Goal: Transaction & Acquisition: Purchase product/service

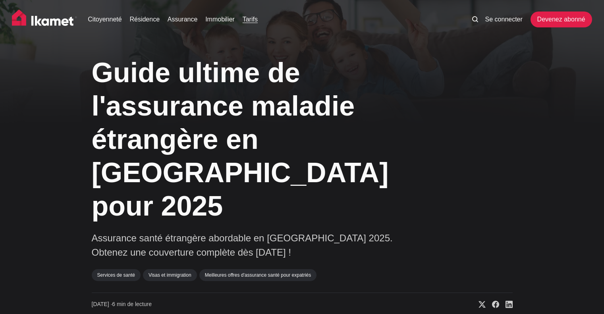
click at [249, 18] on font "Tarifs" at bounding box center [250, 19] width 15 height 7
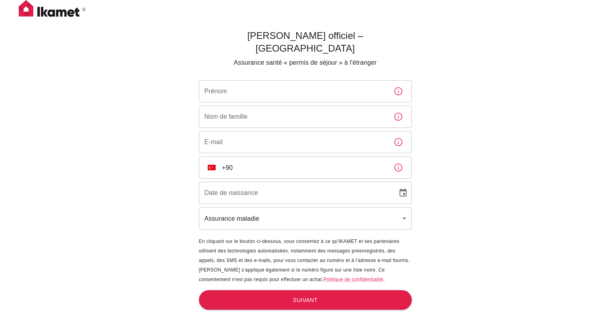
scroll to position [26, 0]
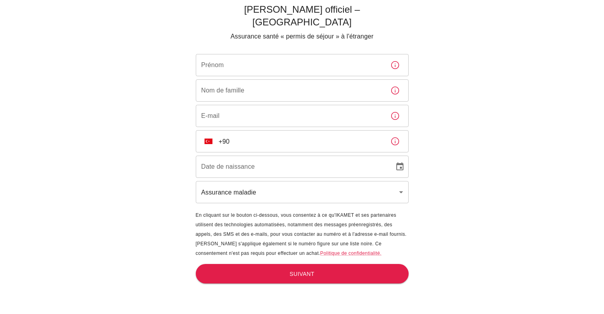
click at [242, 58] on input "Prénom" at bounding box center [290, 65] width 188 height 22
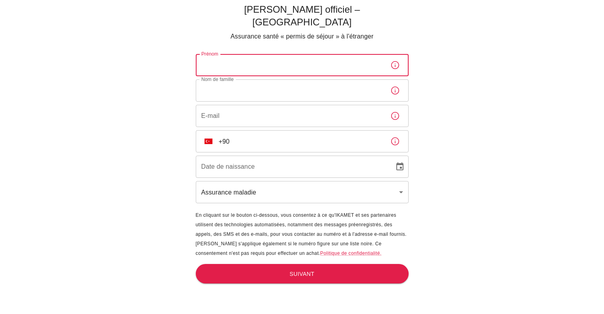
type input "Marion"
type input "EPIVENT"
click at [240, 105] on input "E-mail" at bounding box center [290, 116] width 188 height 22
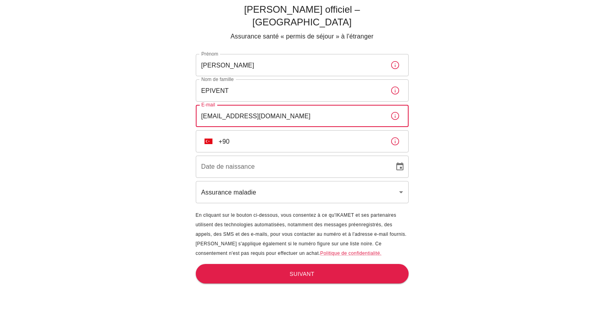
type input "marion.epiv@gmail.com"
click at [208, 139] on img "Sélectionnez un pays" at bounding box center [209, 142] width 8 height 6
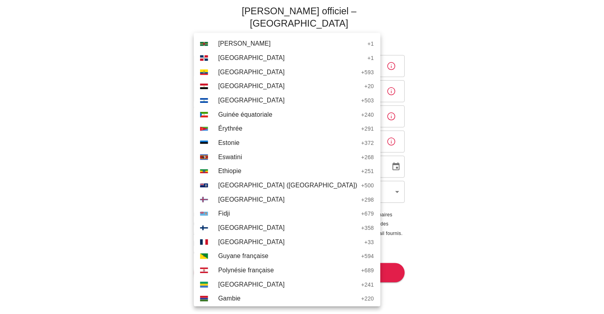
scroll to position [943, 0]
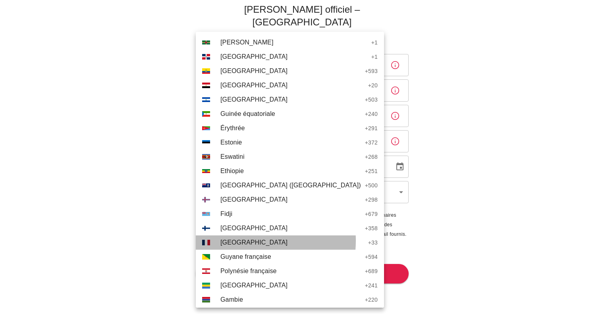
click at [244, 241] on span "France" at bounding box center [292, 243] width 144 height 10
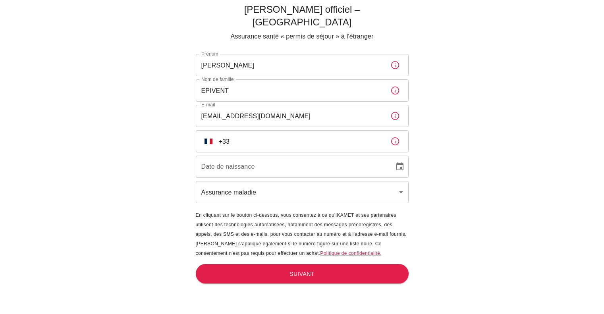
click at [259, 130] on input "+33" at bounding box center [301, 141] width 165 height 22
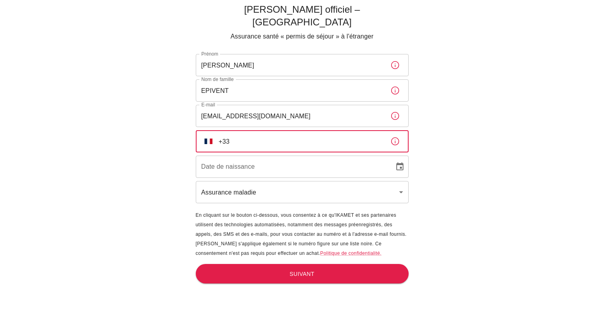
type input "+33 6 40 24 58 03"
click at [256, 156] on input "DD/MM/YYYY" at bounding box center [292, 167] width 193 height 22
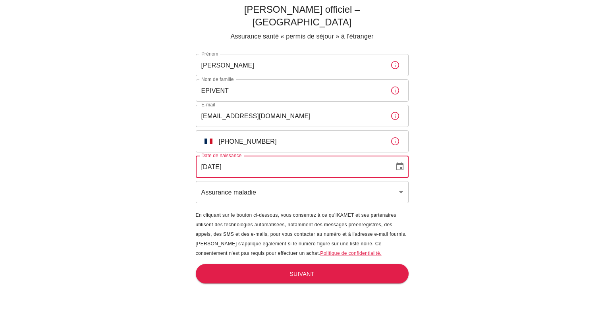
type input "31/07/2004"
click at [250, 173] on body "Ikamet Sigorta officiel – Turquie Assurance santé « permis de séjour » à l'étra…" at bounding box center [302, 144] width 604 height 340
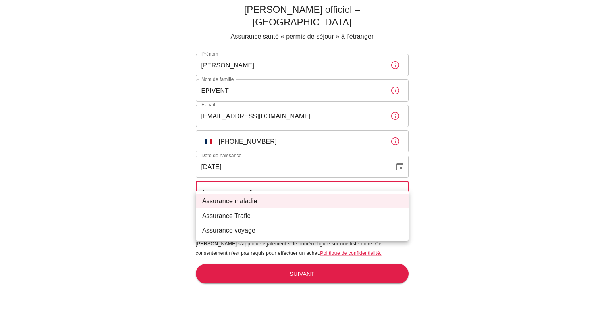
click at [264, 199] on li "Assurance maladie" at bounding box center [302, 201] width 213 height 15
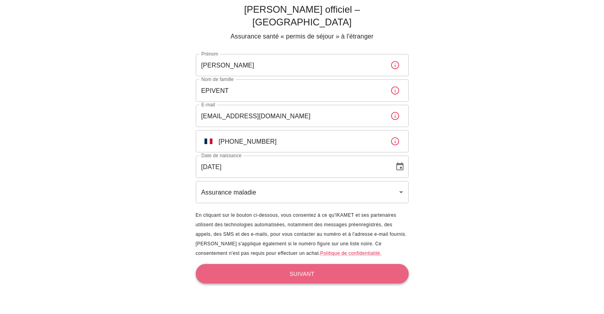
click at [294, 271] on font "Suivant" at bounding box center [302, 274] width 25 height 6
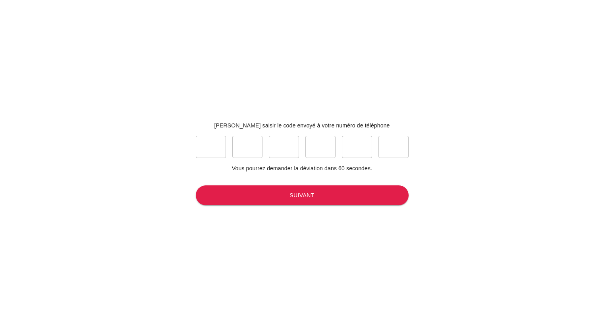
click at [217, 152] on input "text" at bounding box center [211, 147] width 30 height 22
type input "0"
type input "2"
type input "7"
type input "5"
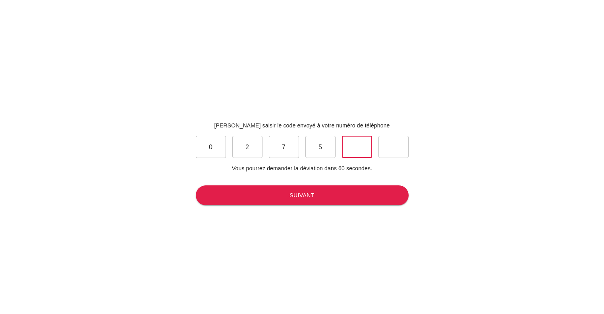
type input "5"
type input "3"
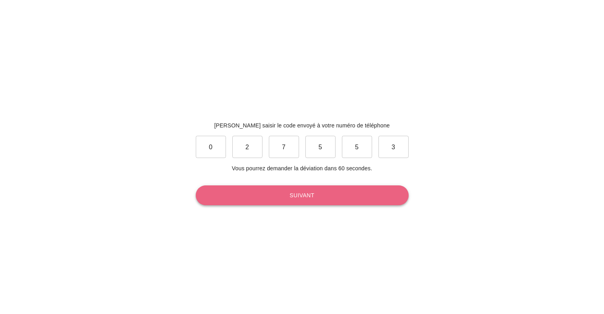
click at [310, 201] on button "Suivant" at bounding box center [302, 196] width 213 height 20
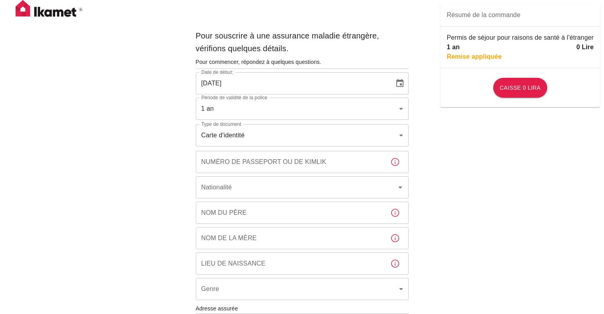
click at [255, 134] on body "Pour souscrire à une assurance maladie étrangère, vérifions quelques détails. P…" at bounding box center [302, 310] width 604 height 621
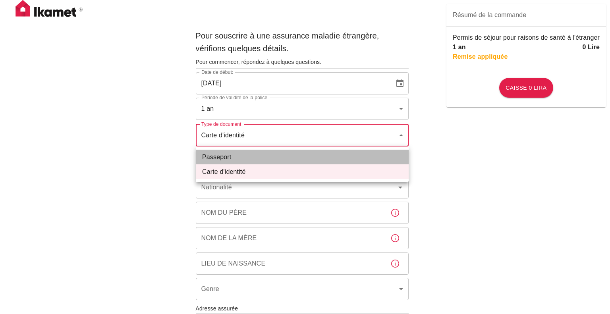
click at [255, 159] on li "Passeport" at bounding box center [302, 157] width 213 height 15
type input "passport"
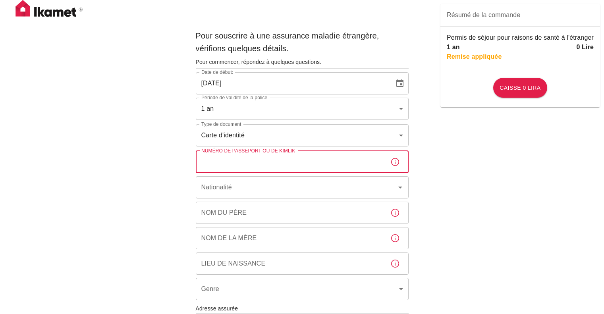
click at [272, 160] on input "Numéro de passeport ou de Kimlik" at bounding box center [290, 162] width 188 height 22
type input "I"
type input "23ID75157"
click at [271, 192] on input "Nationalité" at bounding box center [291, 187] width 184 height 15
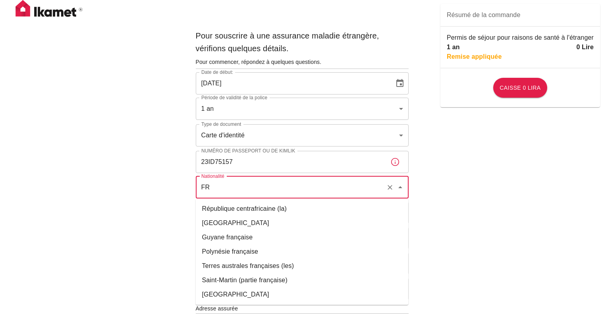
click at [203, 226] on font "France" at bounding box center [235, 223] width 67 height 7
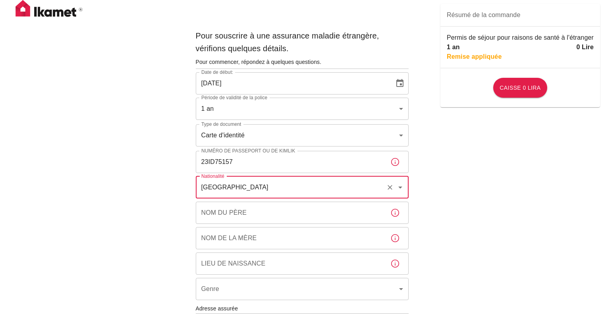
type input "France"
click at [220, 216] on input "Nom du père" at bounding box center [290, 213] width 188 height 22
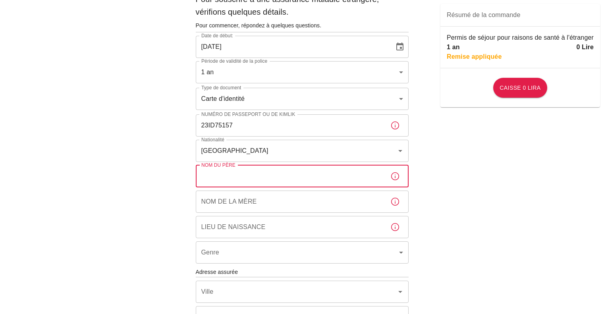
scroll to position [78, 0]
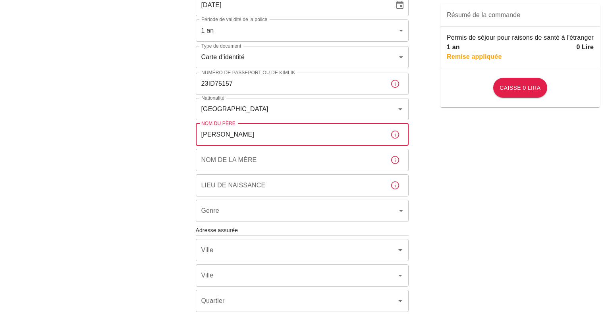
type input "EPIVENT PATRICK"
click at [225, 166] on input "Nom de la mère" at bounding box center [290, 160] width 188 height 22
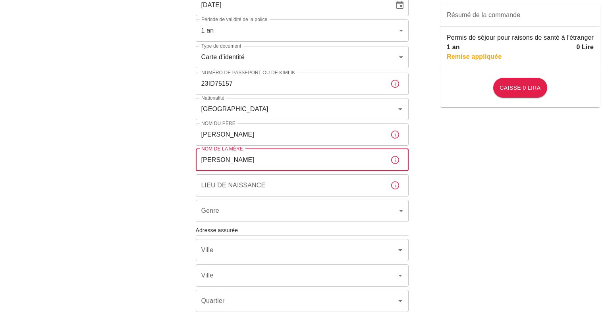
type input "EPIVENT SYLVAINE"
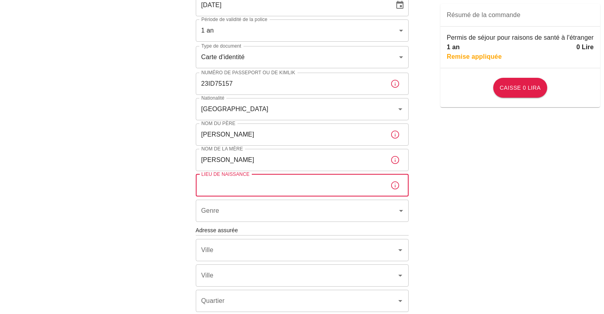
click at [229, 182] on input "Lieu de naissance" at bounding box center [290, 185] width 188 height 22
type input "DIJON"
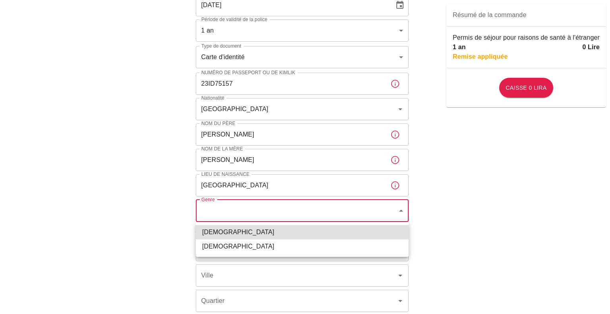
click at [230, 213] on body "Pour souscrire à une assurance maladie étrangère, vérifions quelques détails. P…" at bounding box center [305, 232] width 610 height 621
click at [238, 250] on li "Femelle" at bounding box center [302, 247] width 213 height 15
type input "female"
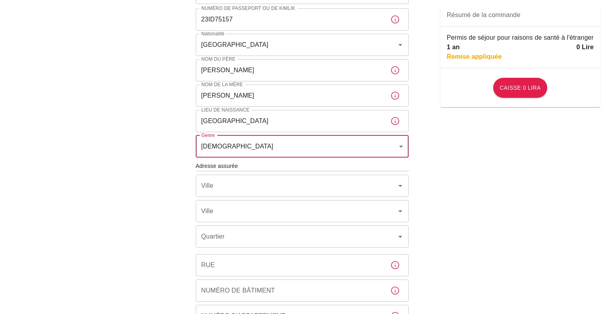
scroll to position [143, 0]
click at [235, 187] on input "Ville" at bounding box center [291, 185] width 184 height 15
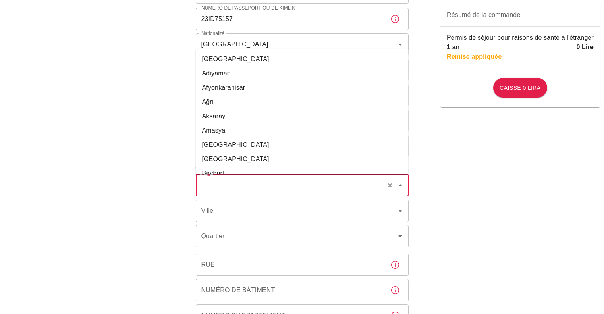
click at [164, 197] on div "Pour souscrire à une assurance maladie étrangère, vérifions quelques détails. P…" at bounding box center [302, 167] width 604 height 621
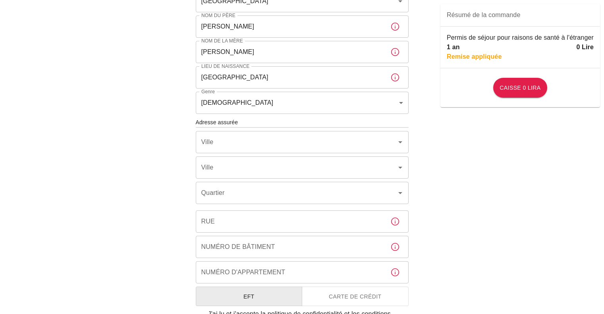
scroll to position [187, 0]
click at [223, 143] on input "Ville" at bounding box center [291, 141] width 184 height 15
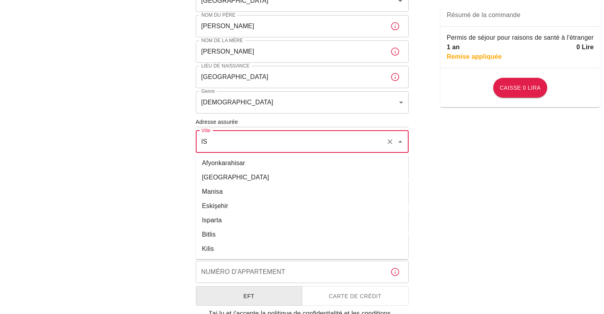
click at [224, 183] on li "Istanbul" at bounding box center [302, 177] width 213 height 14
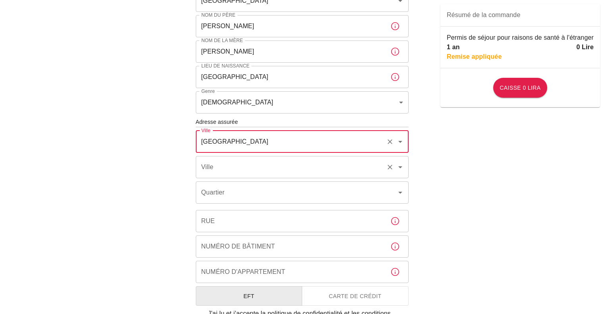
type input "İstanbul"
click at [223, 167] on input "Ville" at bounding box center [291, 167] width 184 height 15
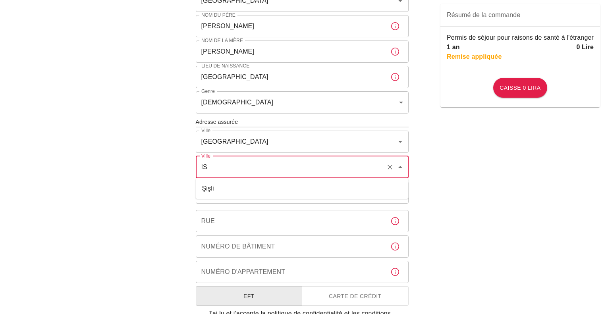
type input "I"
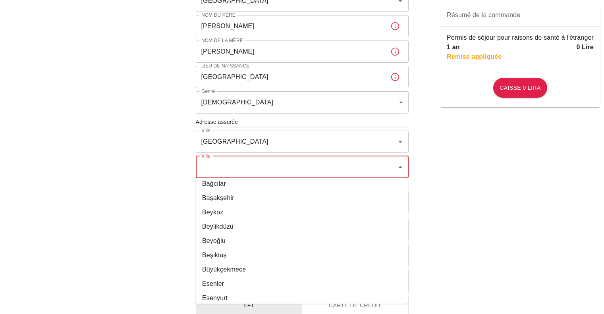
scroll to position [105, 0]
click at [231, 256] on li "Beşiktaş" at bounding box center [302, 255] width 213 height 14
type input "Beşiktaş"
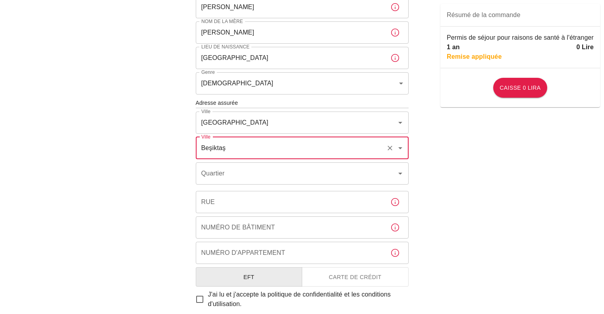
scroll to position [206, 0]
click at [233, 171] on input "Quartier" at bounding box center [291, 173] width 184 height 15
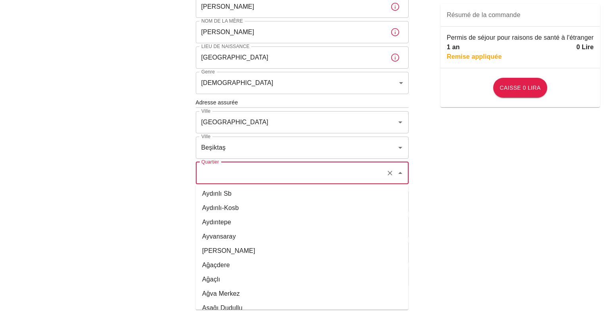
scroll to position [1017, 0]
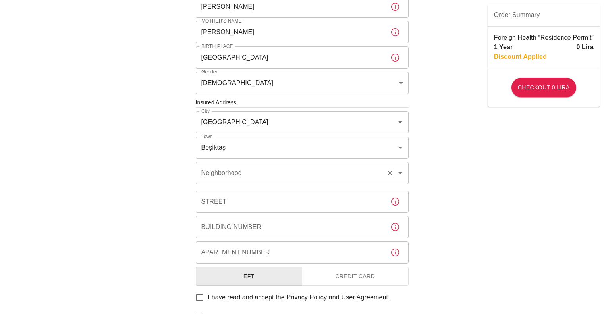
click at [280, 178] on input "Neighborhood" at bounding box center [291, 173] width 184 height 15
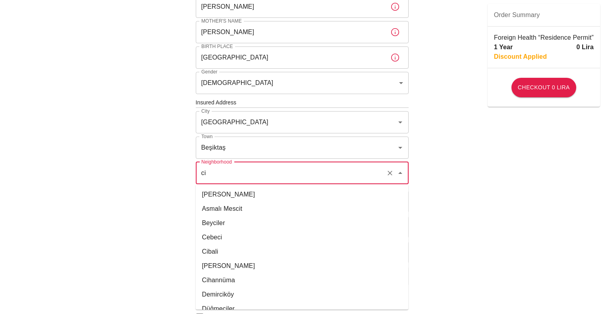
click at [250, 282] on li "Cihannüma" at bounding box center [302, 280] width 213 height 14
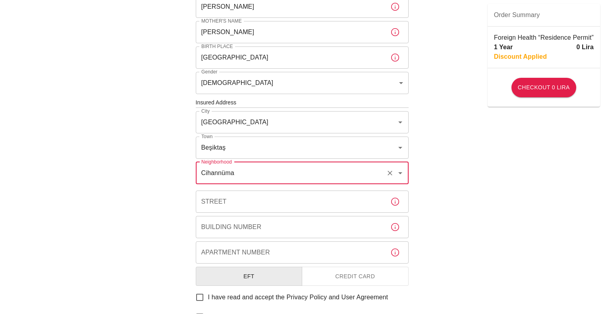
scroll to position [0, 0]
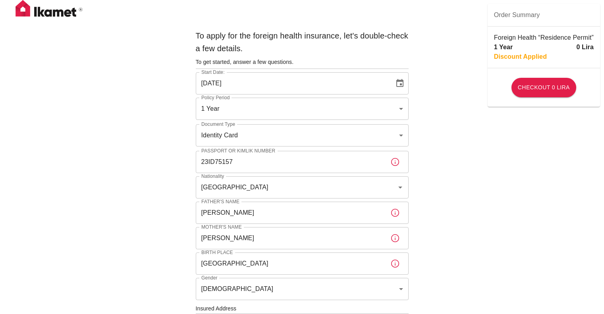
type input "Cihannüma"
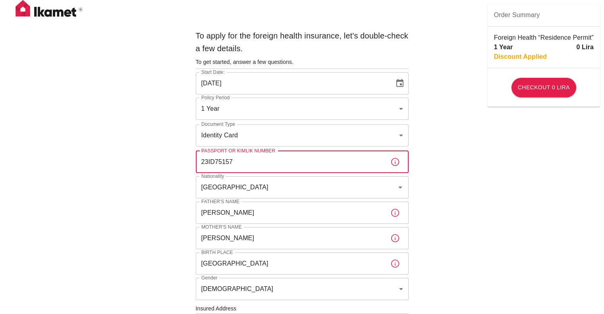
click at [215, 160] on input "23ID75157" at bounding box center [290, 162] width 188 height 22
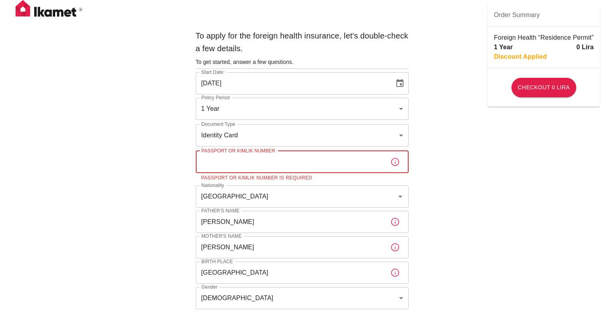
click at [215, 109] on body "To apply for the foreign health insurance, let's double-check a few details. To…" at bounding box center [302, 312] width 604 height 625
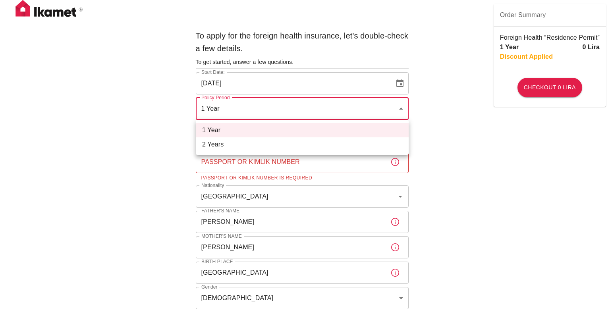
click at [163, 143] on div at bounding box center [305, 157] width 610 height 314
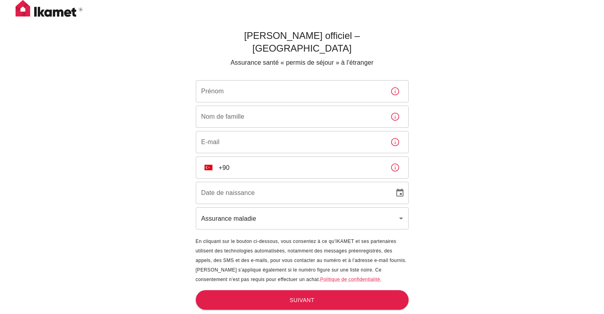
click at [45, 16] on img at bounding box center [49, 10] width 79 height 20
click at [27, 15] on img at bounding box center [49, 10] width 79 height 20
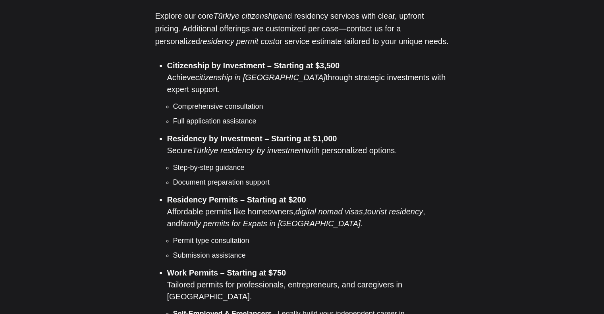
scroll to position [634, 0]
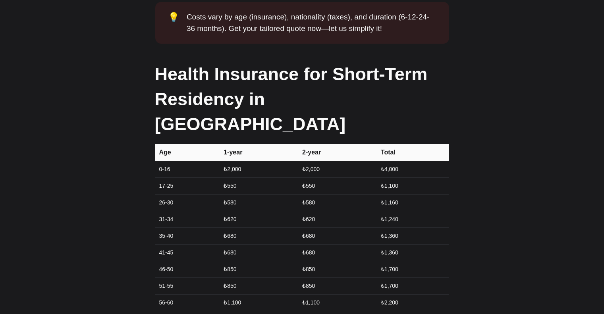
scroll to position [1122, 0]
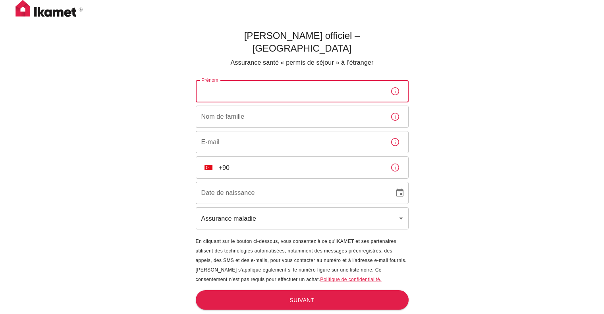
click at [238, 80] on input "Prénom" at bounding box center [290, 91] width 188 height 22
